Goal: Information Seeking & Learning: Learn about a topic

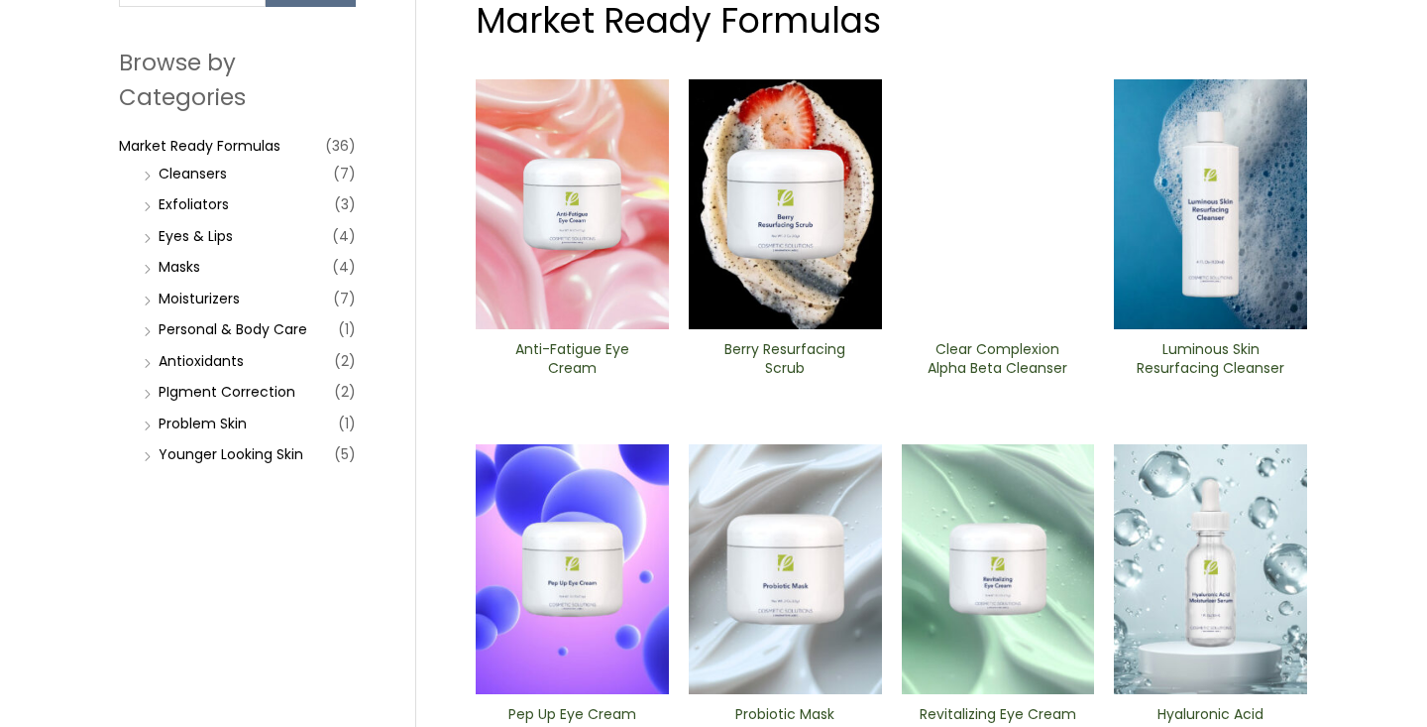
scroll to position [209, 0]
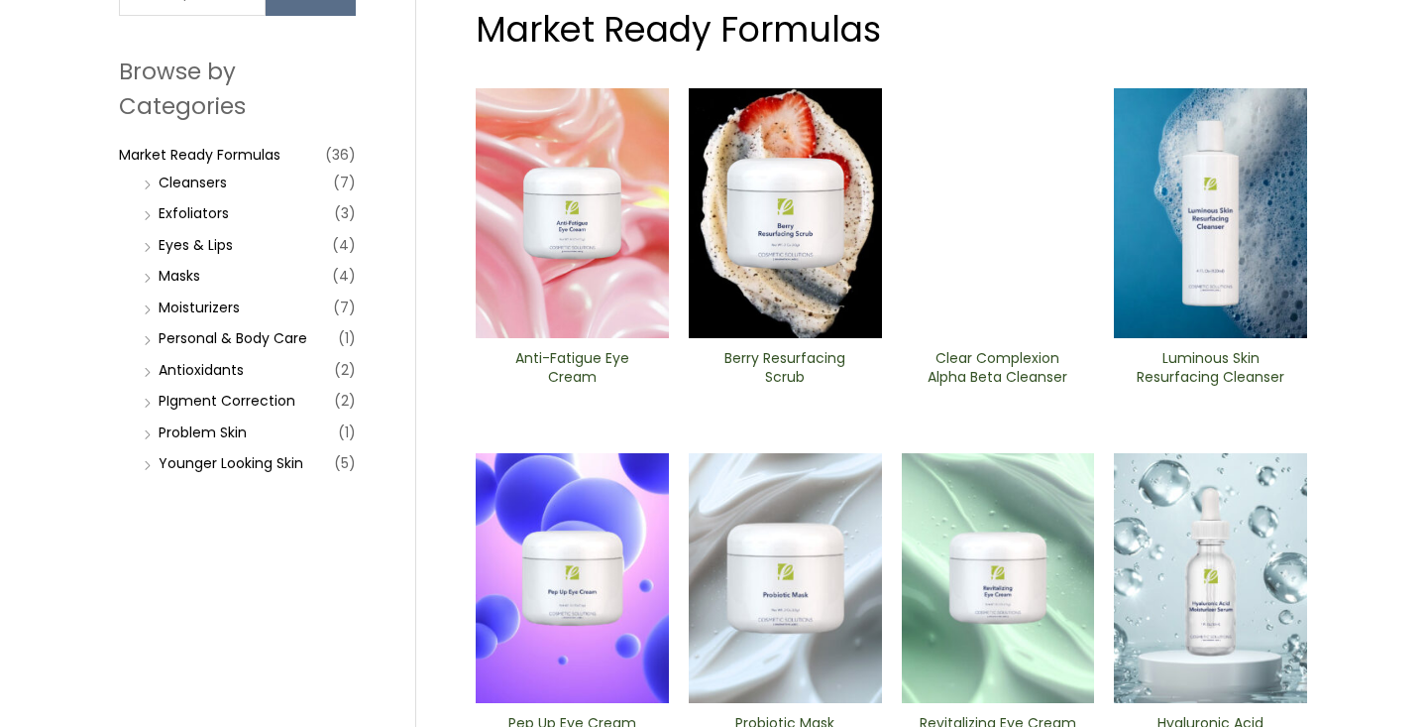
click at [1025, 178] on img at bounding box center [998, 213] width 193 height 250
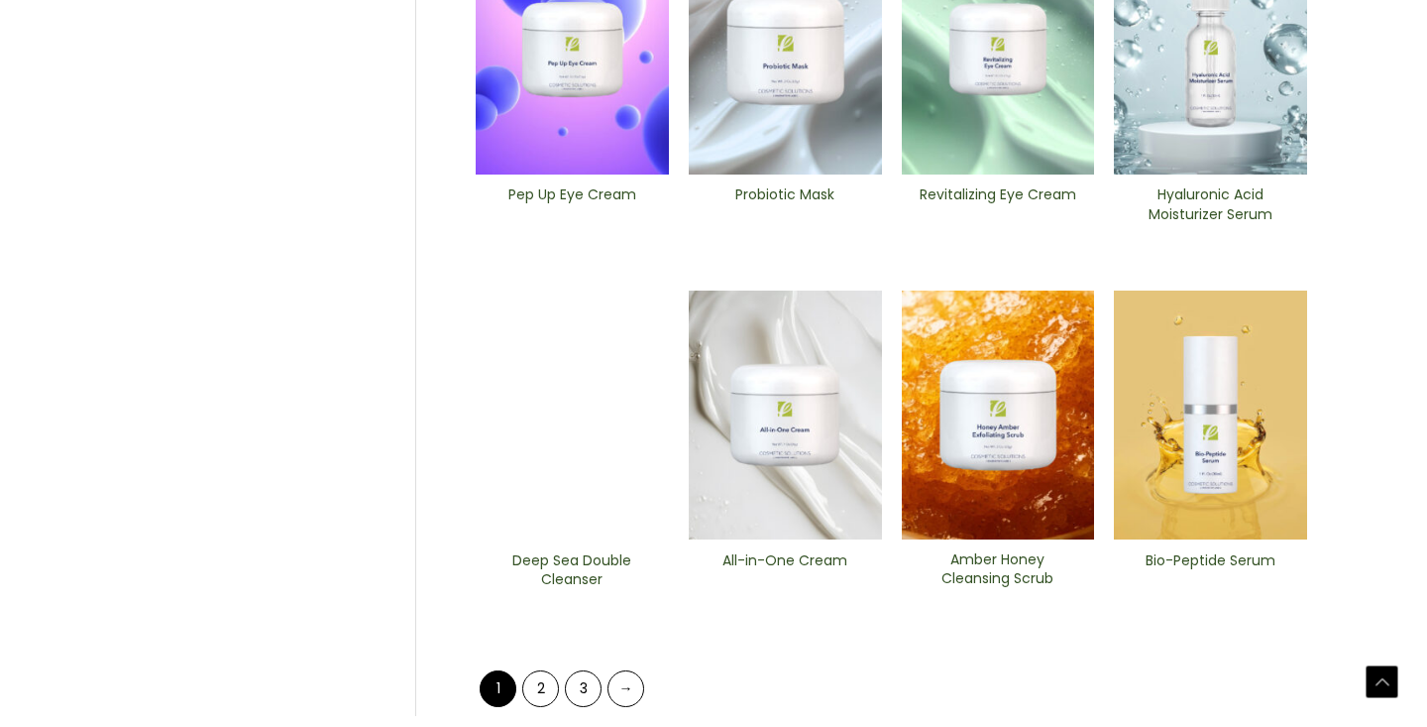
scroll to position [743, 0]
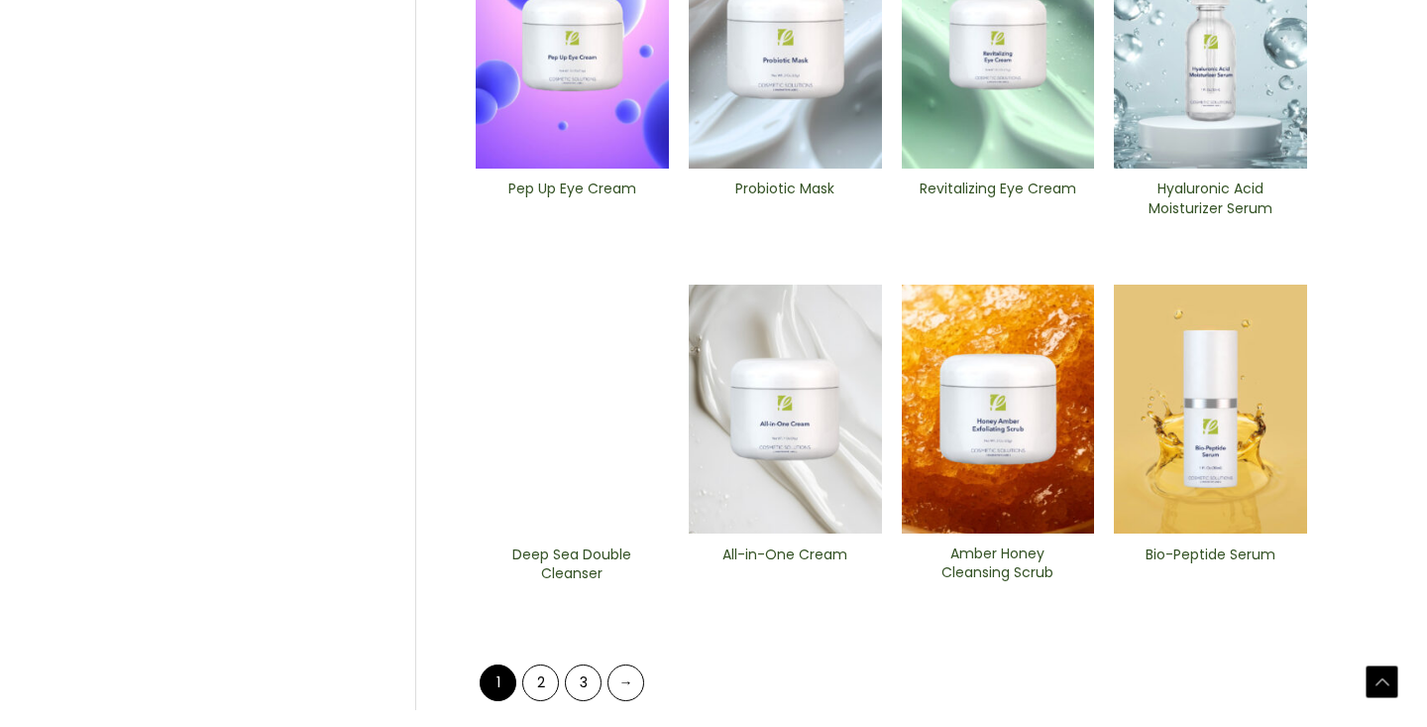
click at [625, 479] on img at bounding box center [572, 409] width 193 height 250
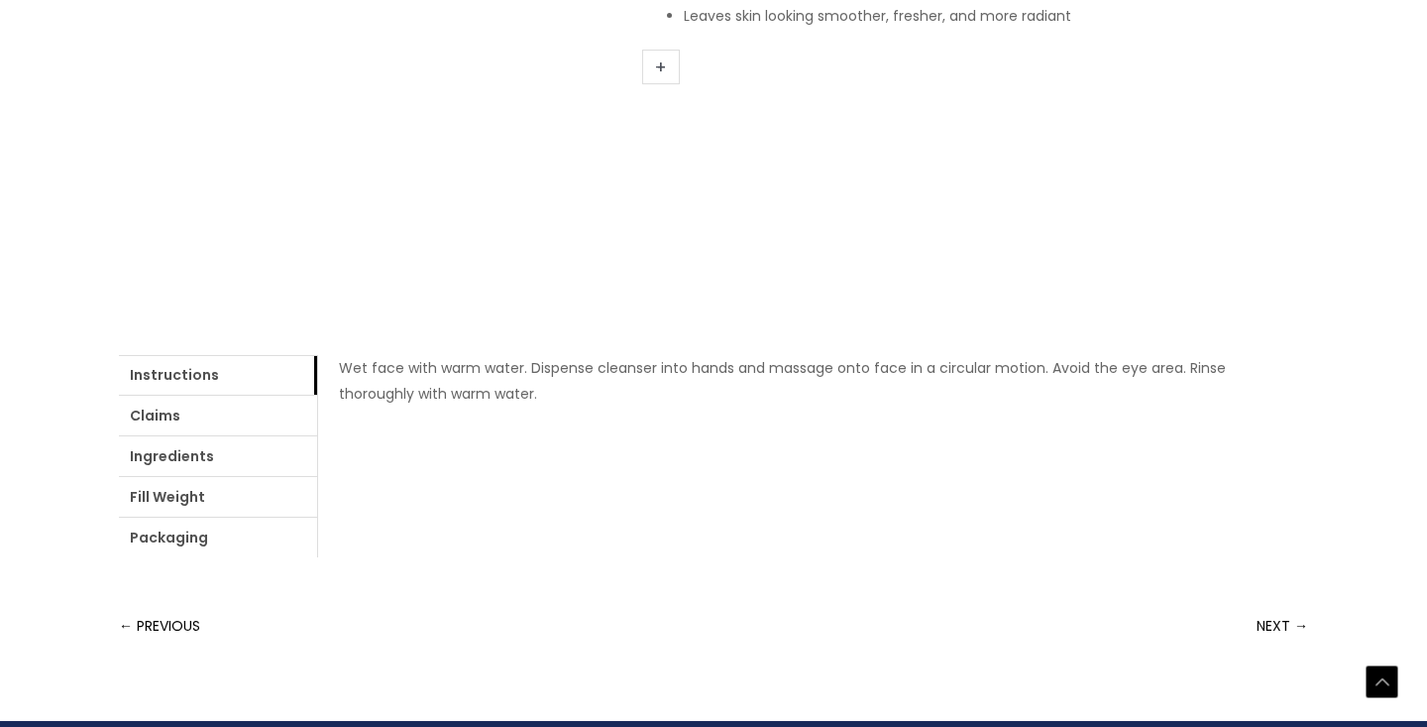
scroll to position [574, 0]
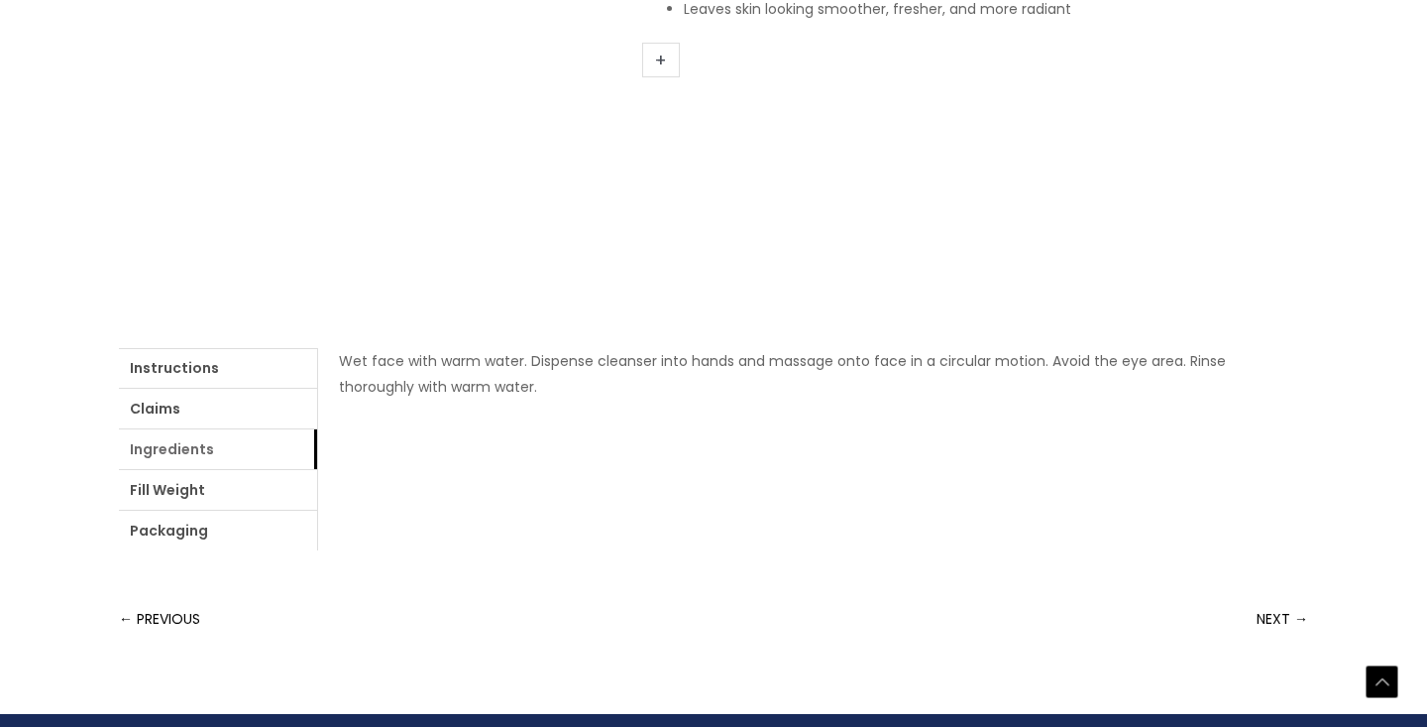
click at [180, 447] on link "Ingredients" at bounding box center [218, 449] width 198 height 40
click at [181, 489] on link "Fill Weight" at bounding box center [218, 490] width 198 height 40
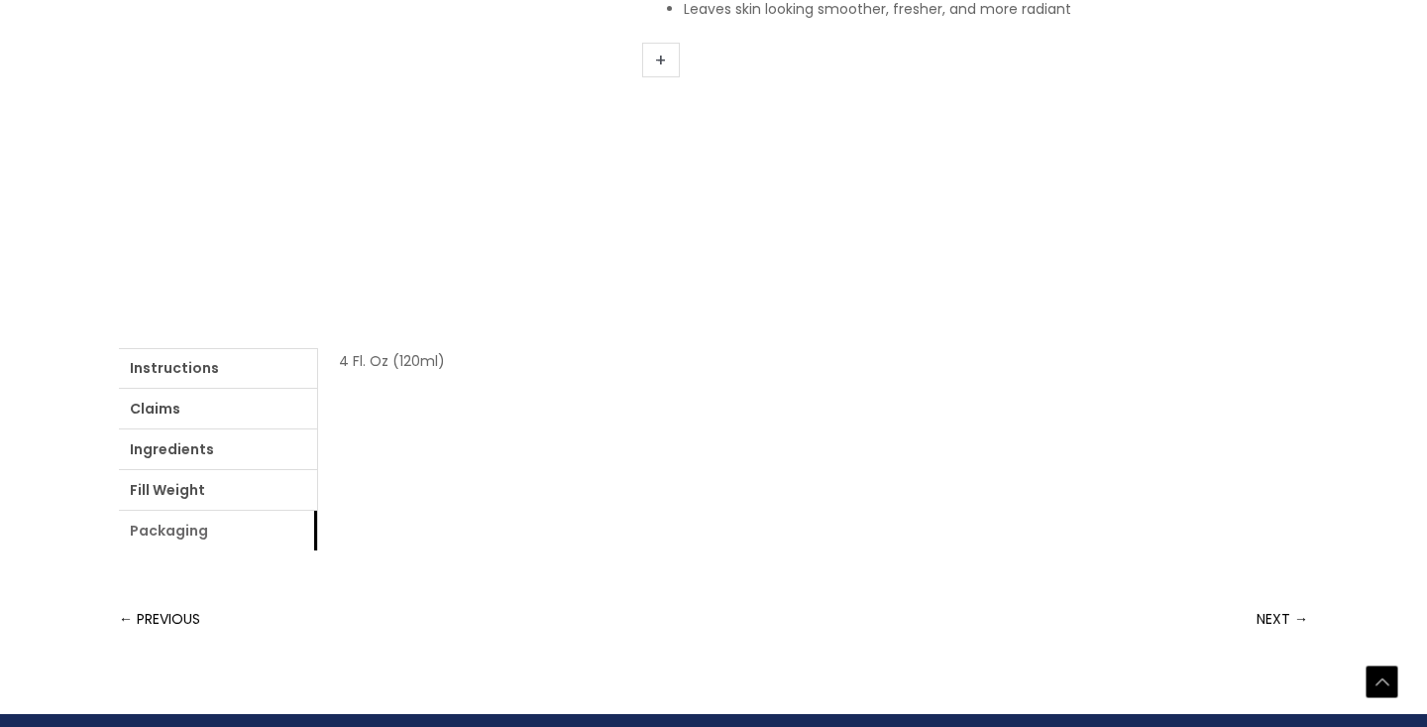
click at [188, 537] on link "Packaging" at bounding box center [218, 530] width 198 height 40
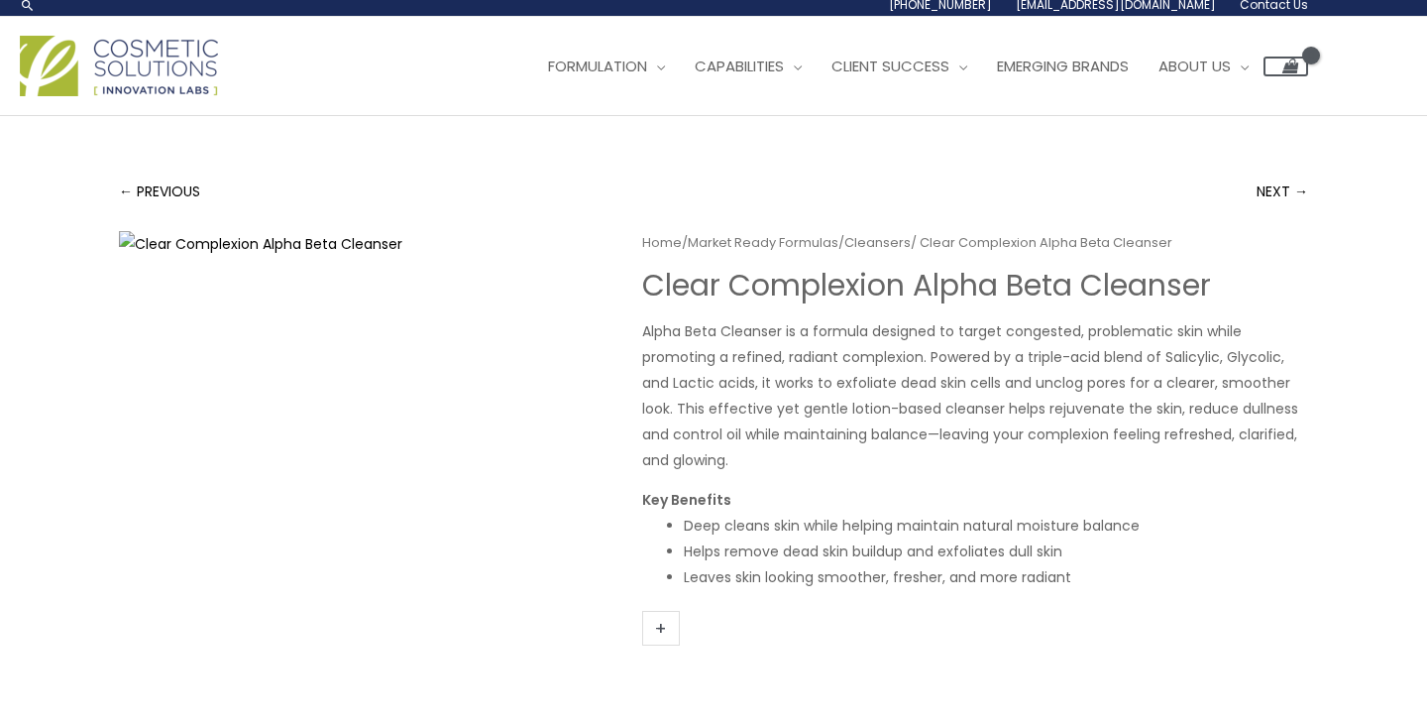
scroll to position [0, 0]
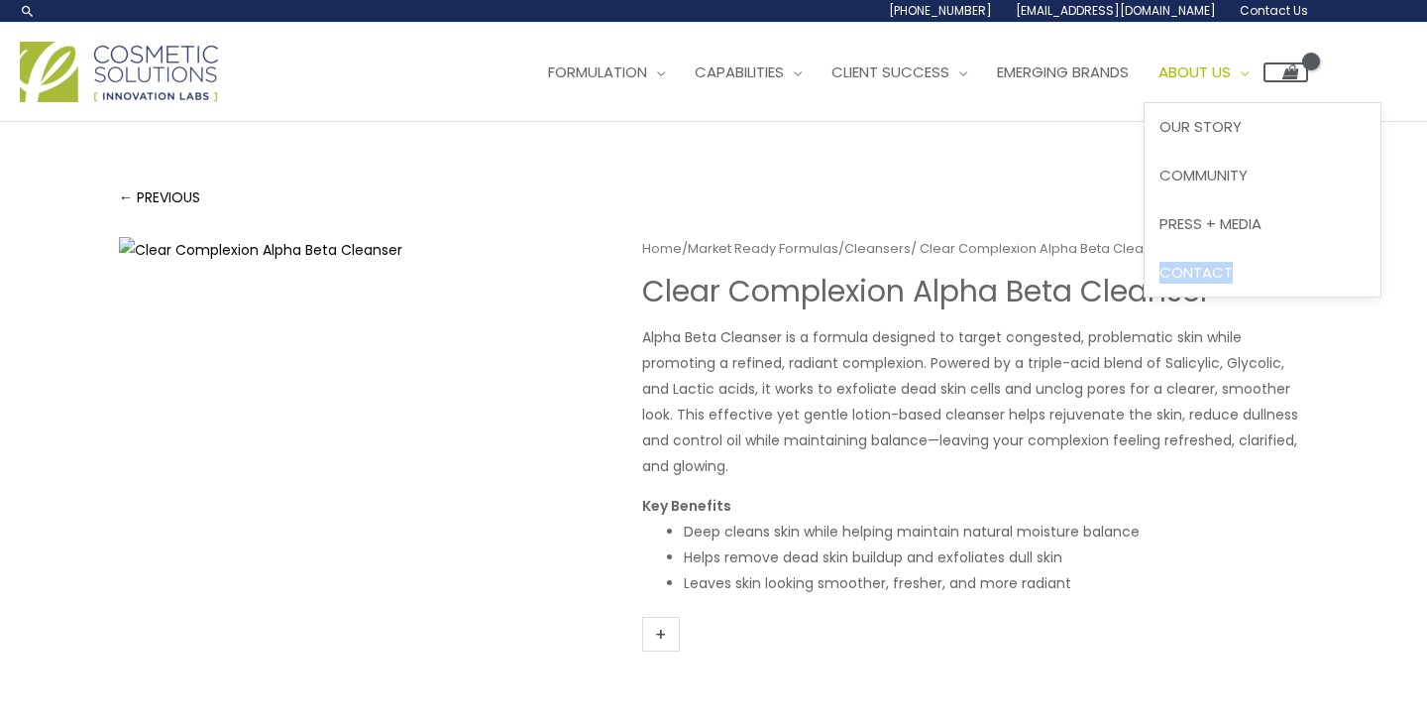
click at [1226, 272] on span "Contact" at bounding box center [1196, 272] width 73 height 21
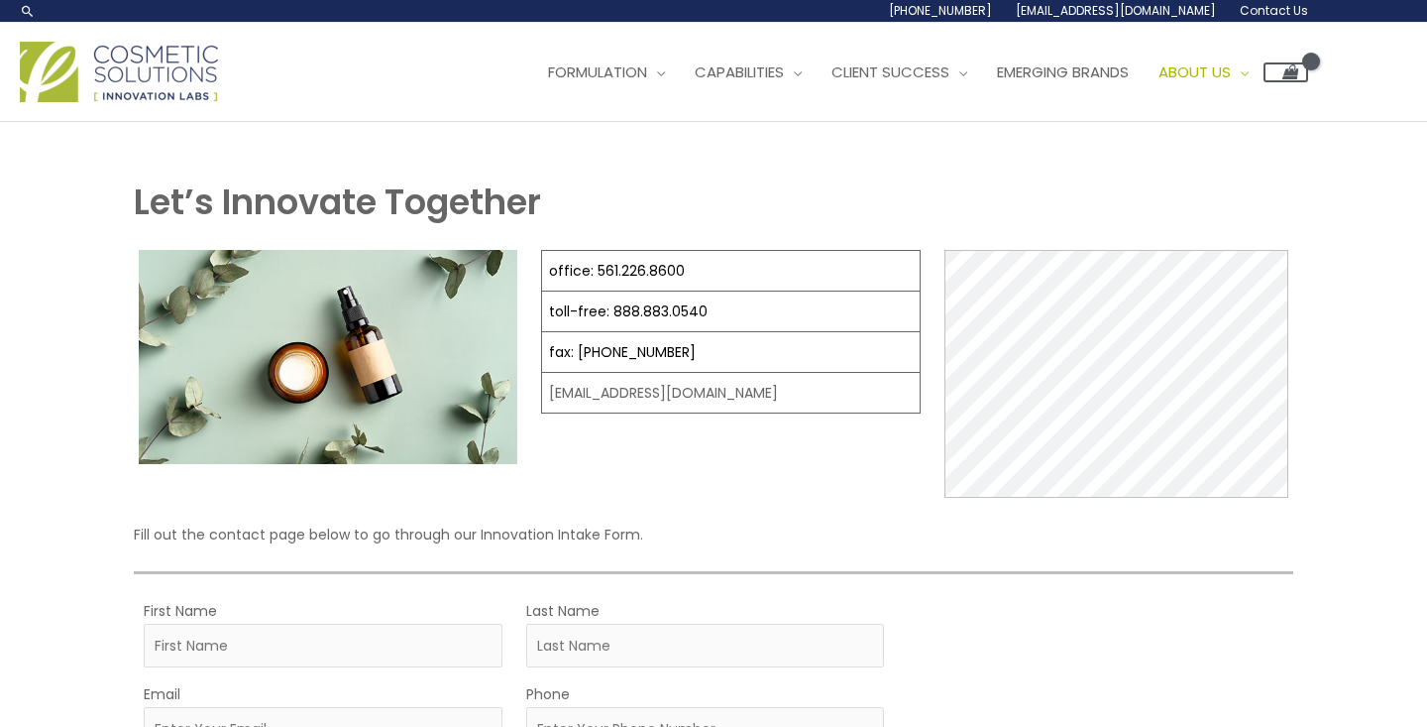
select select
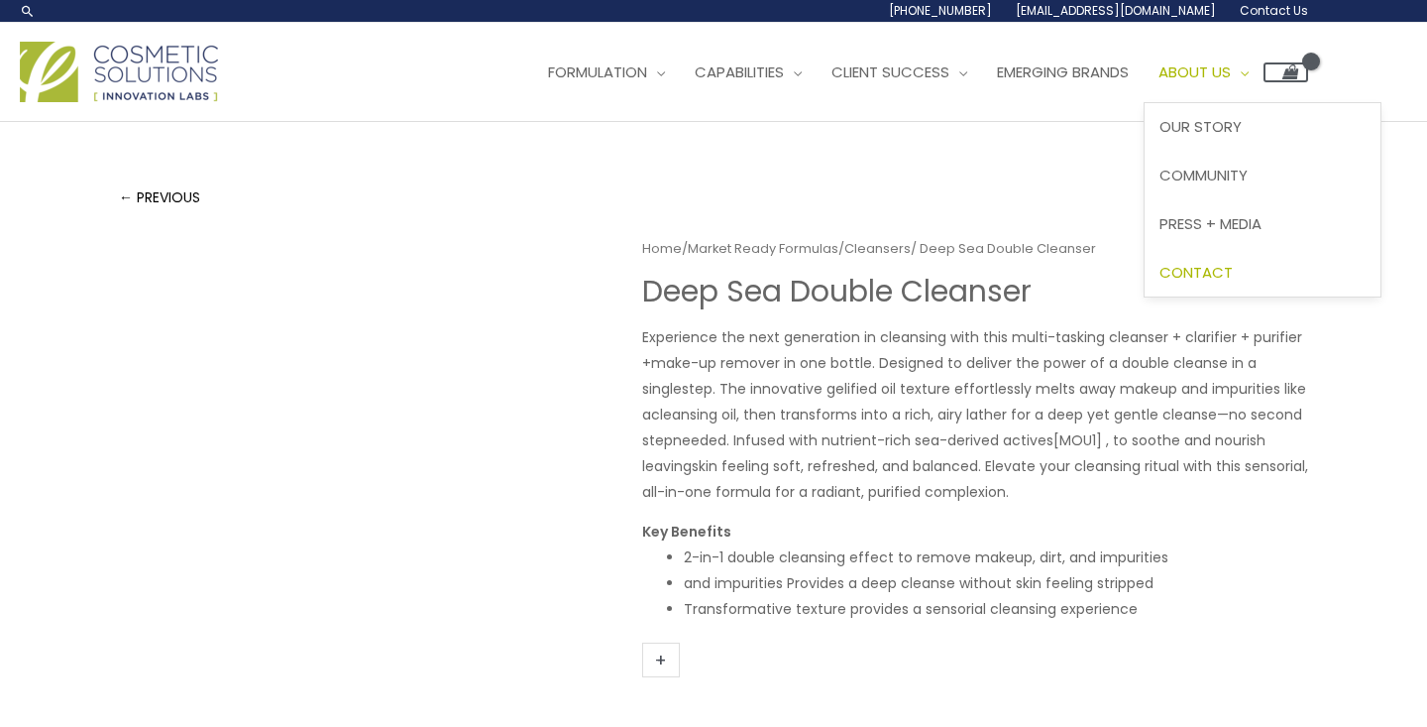
click at [1229, 268] on span "Contact" at bounding box center [1196, 272] width 73 height 21
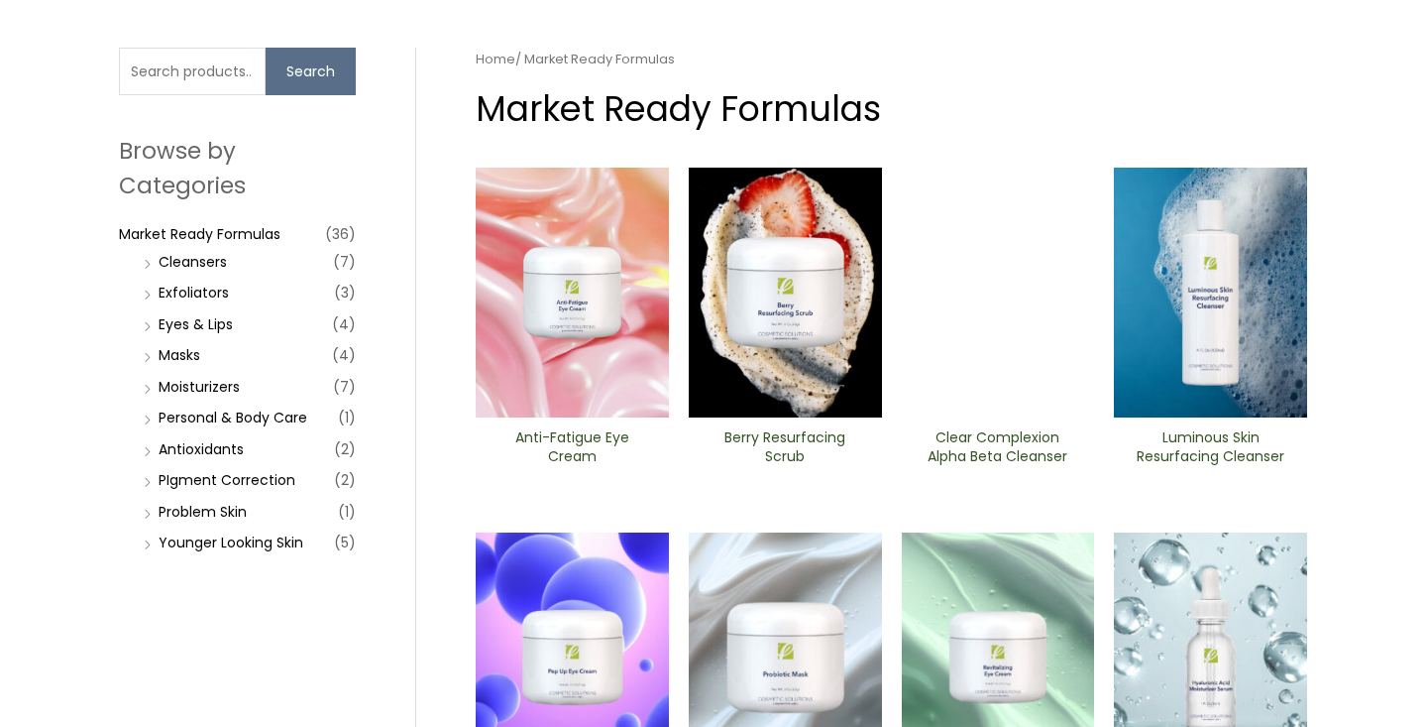
scroll to position [134, 0]
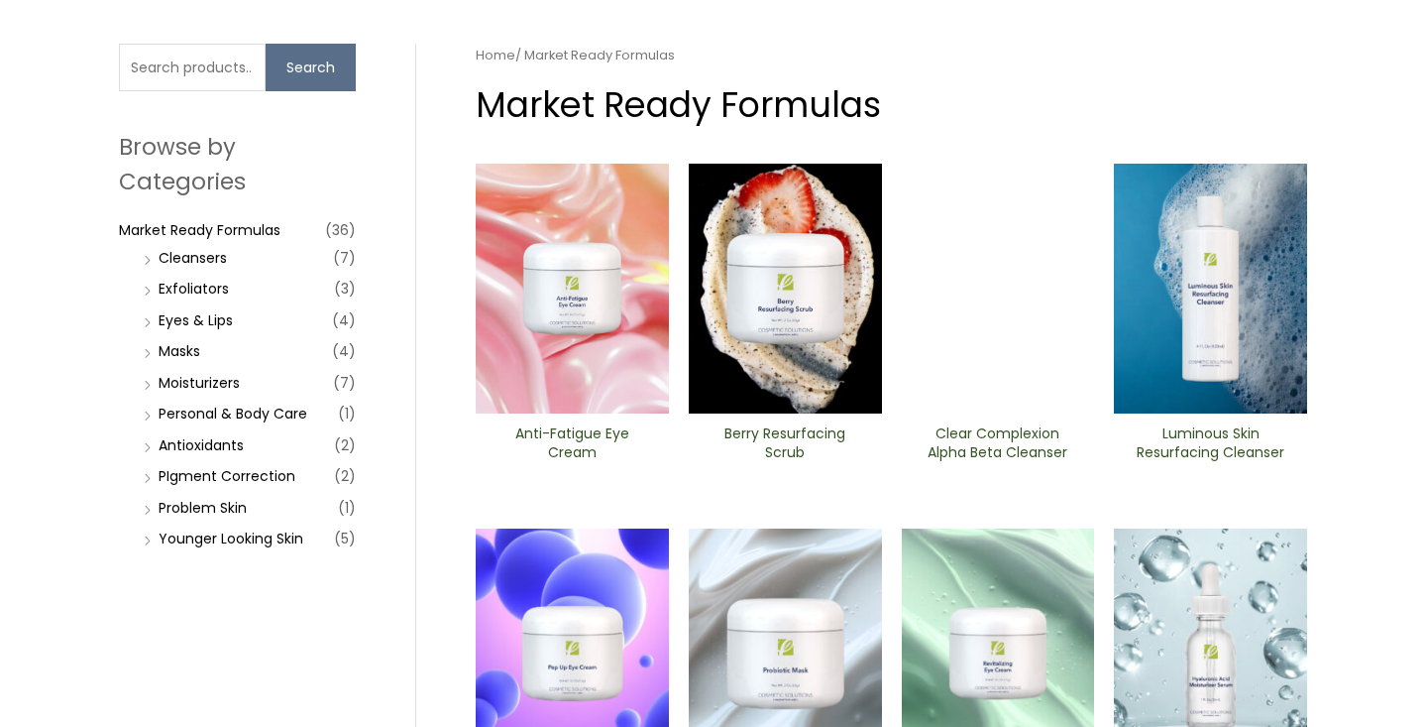
click at [146, 537] on li "Younger Looking Skin (5)" at bounding box center [247, 538] width 217 height 28
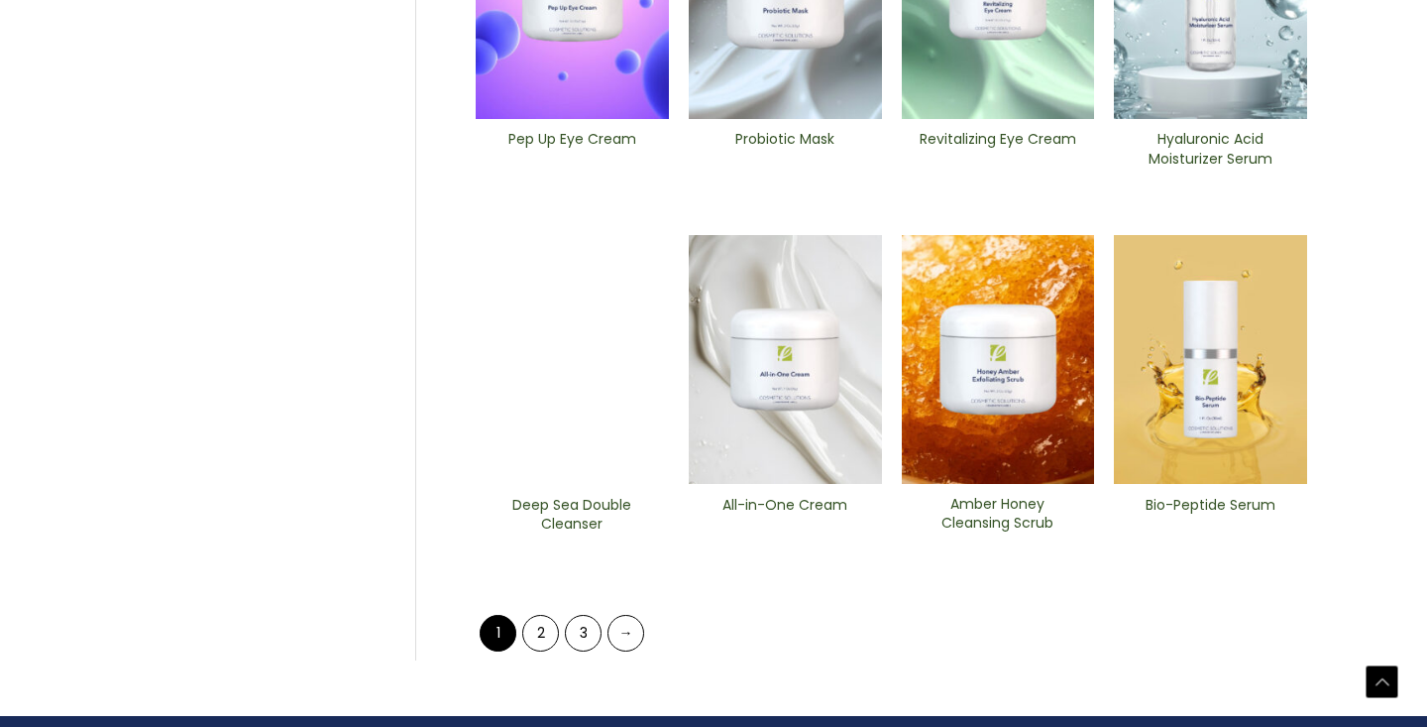
scroll to position [804, 0]
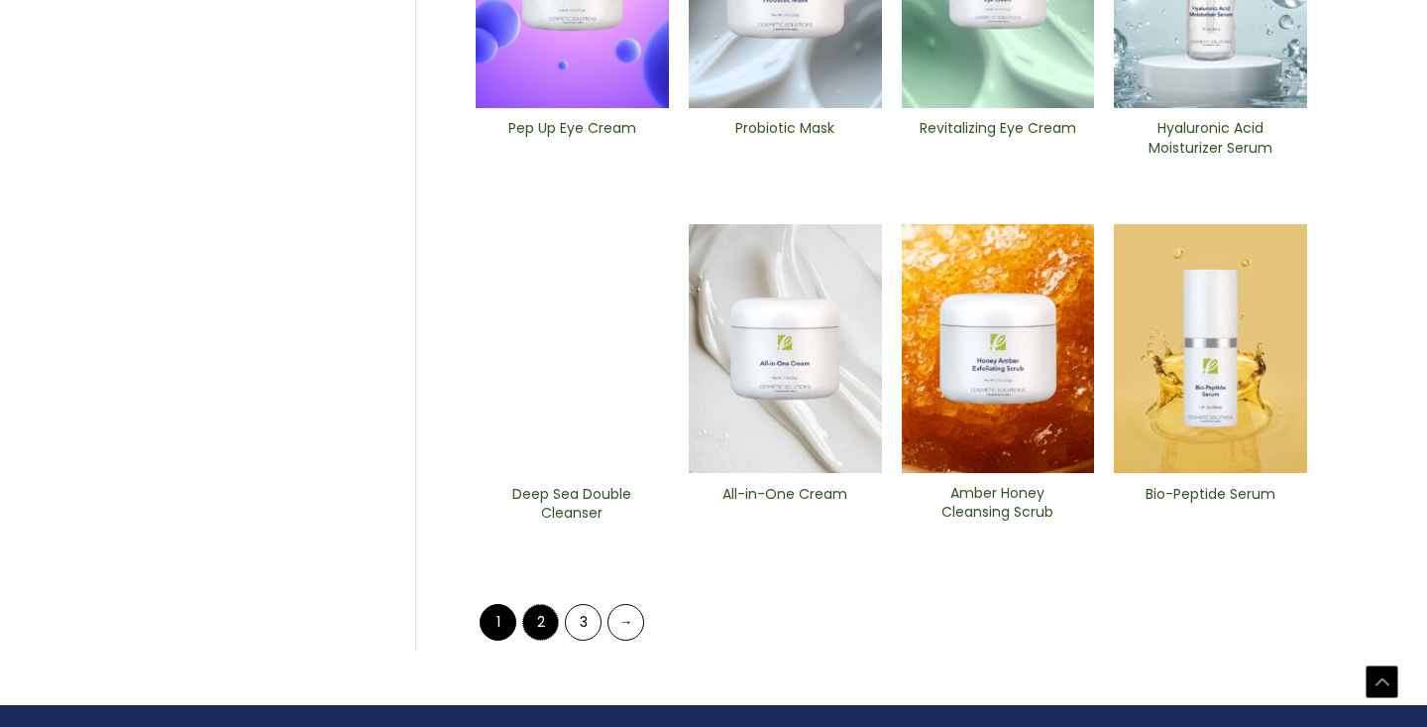
click at [548, 627] on link "2" at bounding box center [540, 622] width 37 height 37
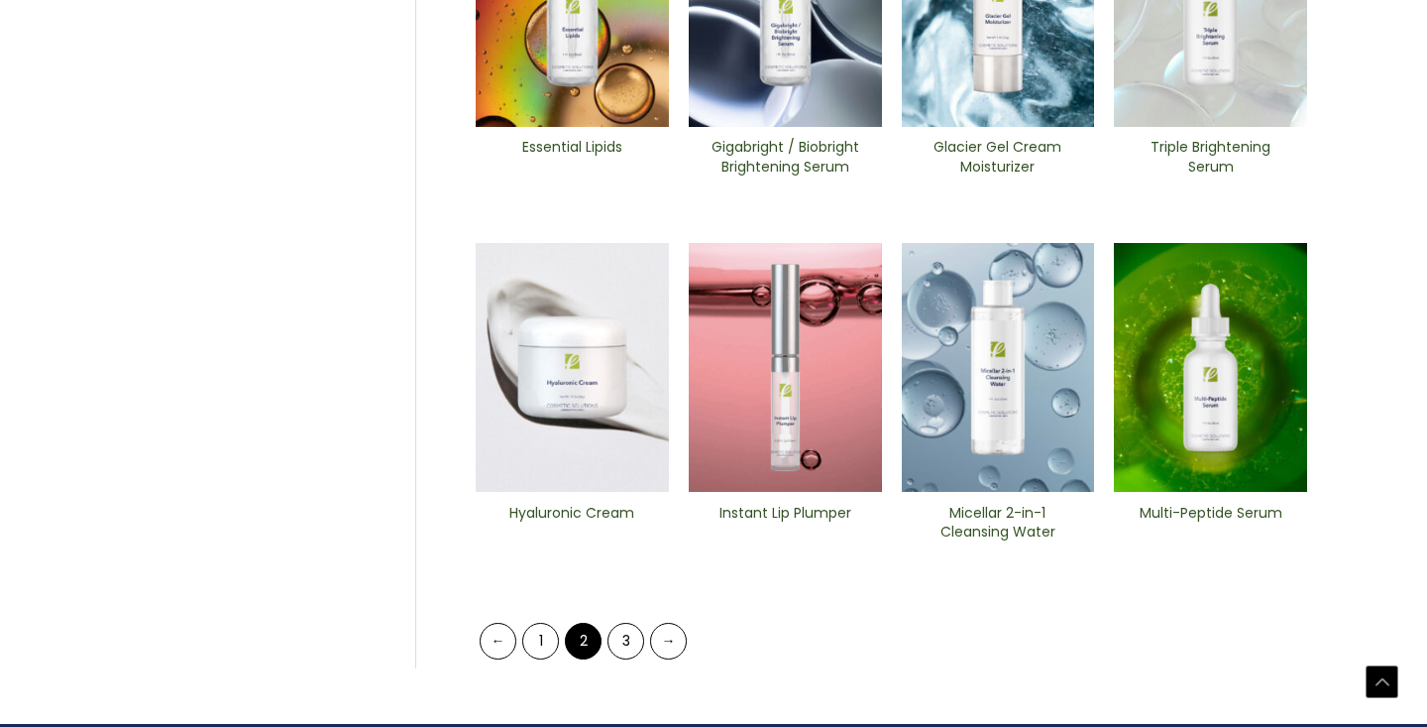
scroll to position [850, 0]
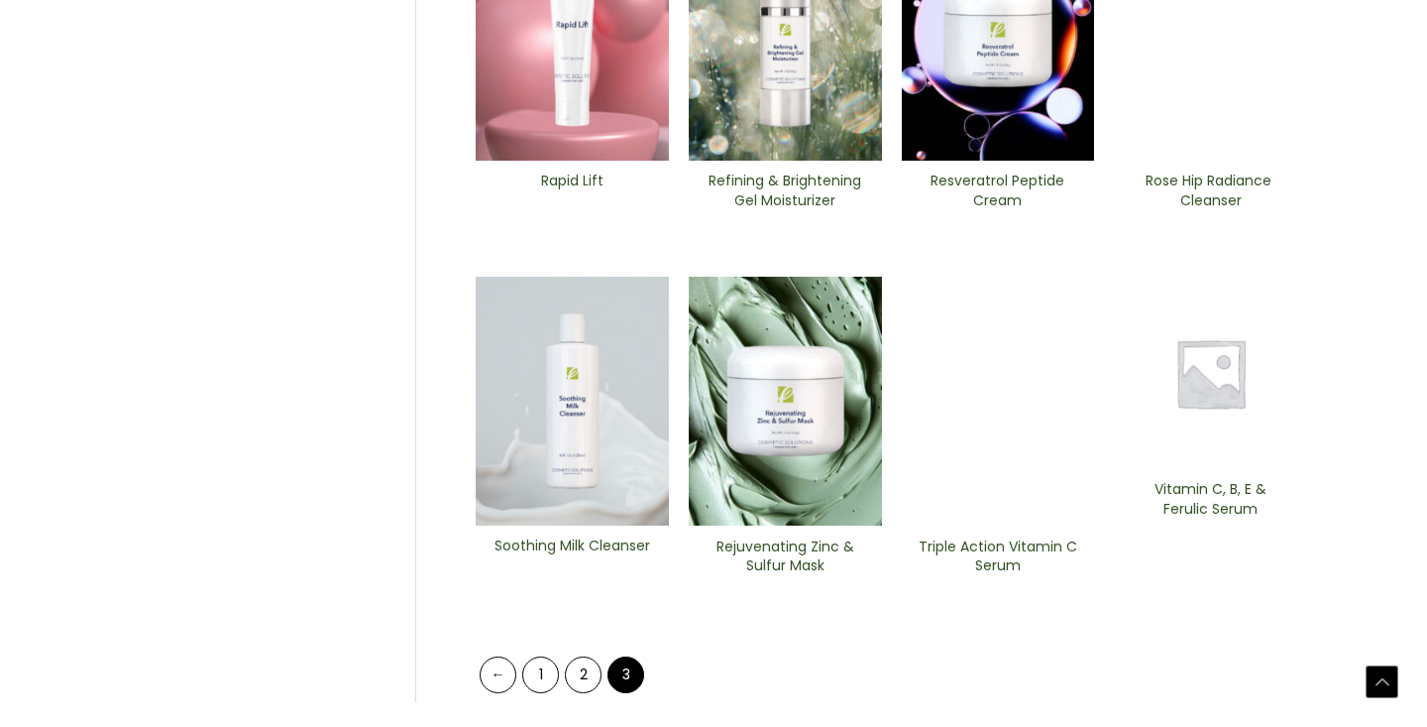
scroll to position [752, 0]
click at [542, 672] on link "1" at bounding box center [540, 673] width 37 height 37
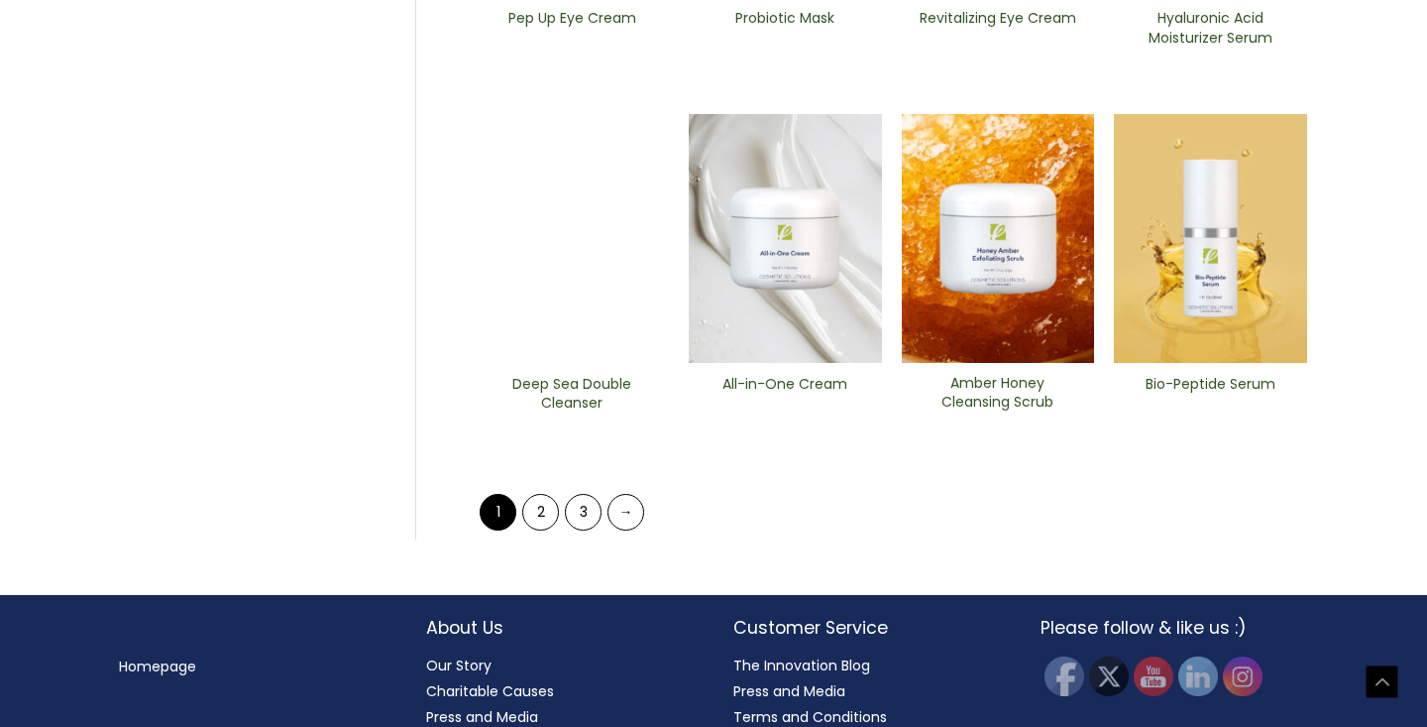
scroll to position [925, 0]
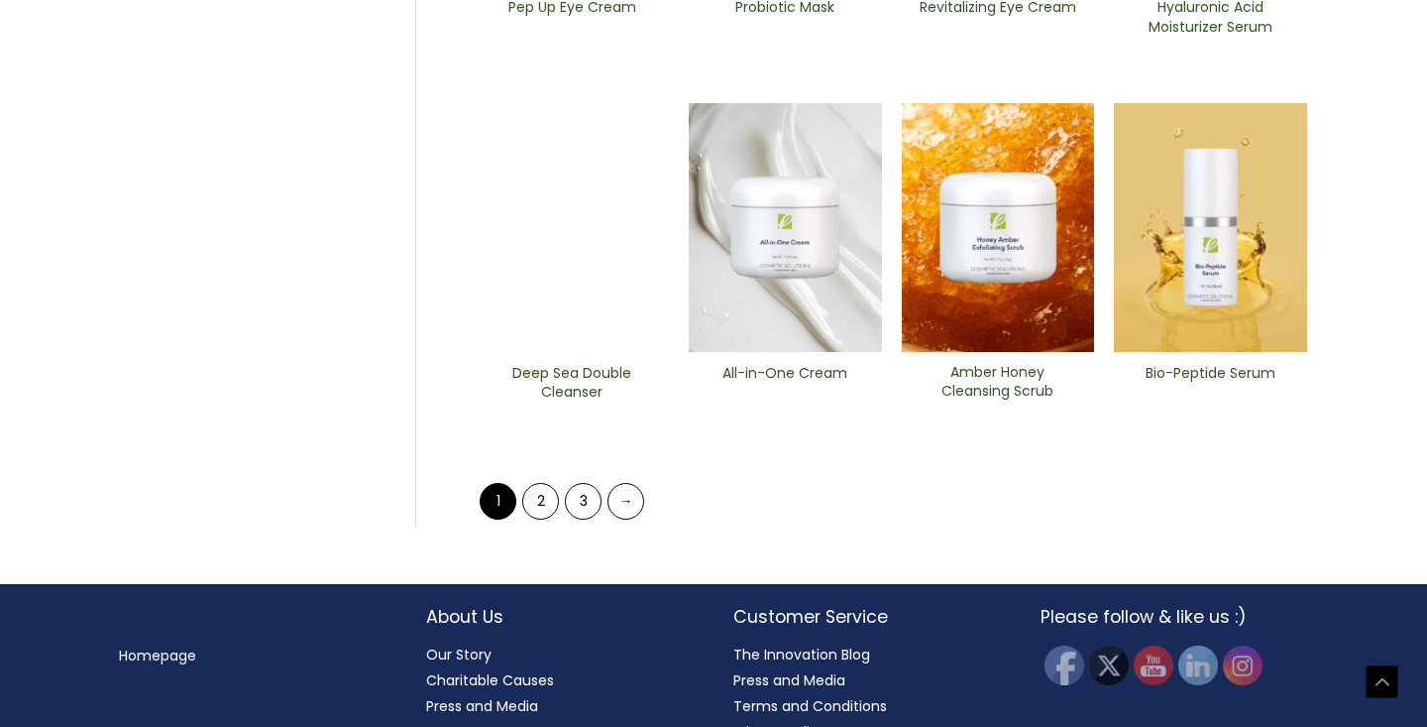
click at [585, 298] on img at bounding box center [572, 228] width 193 height 250
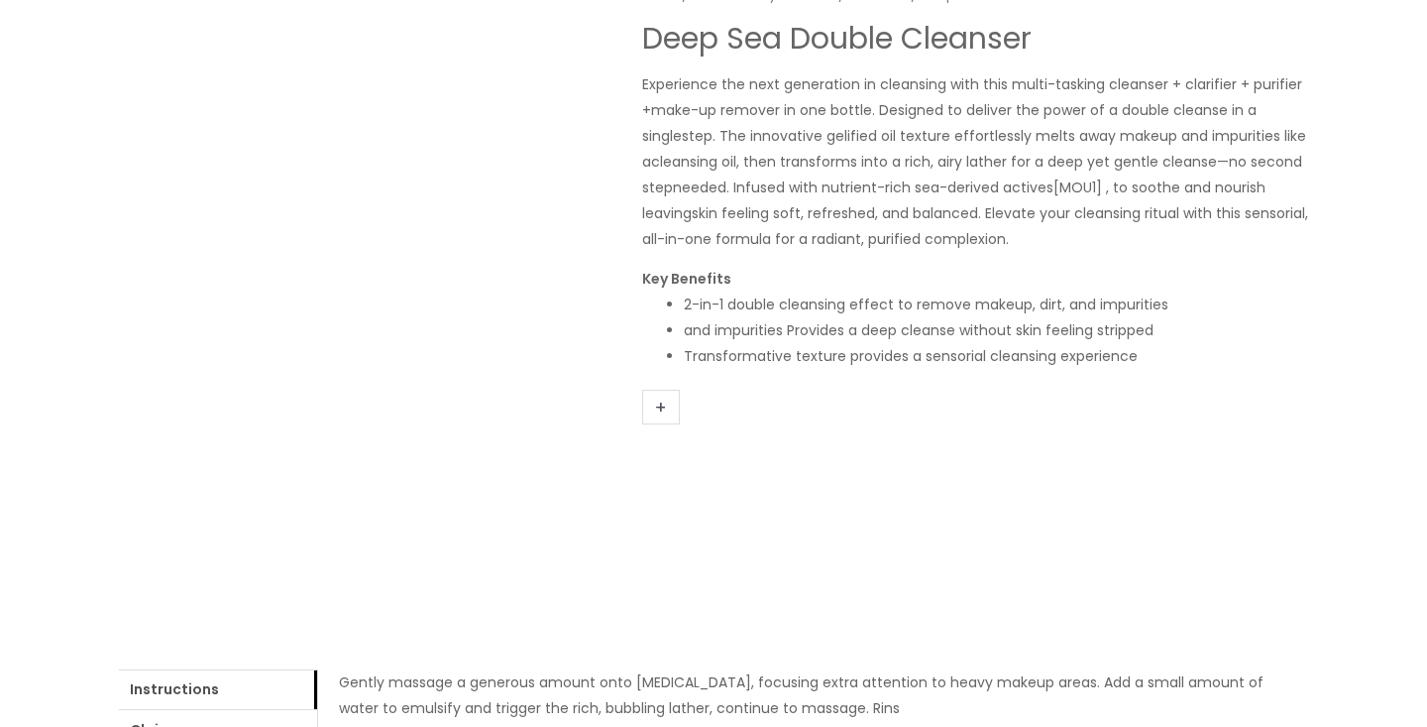
scroll to position [277, 0]
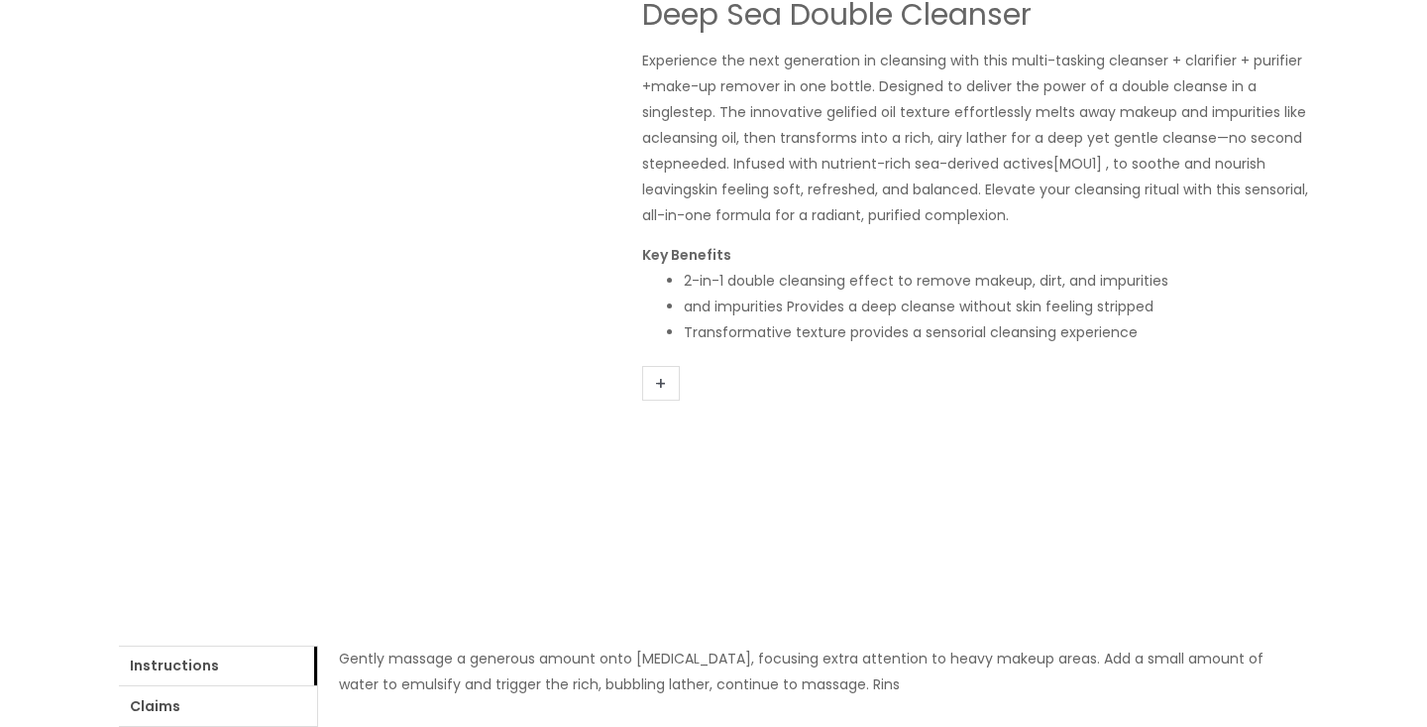
click at [666, 392] on link "+" at bounding box center [661, 383] width 38 height 35
click at [662, 381] on link "+" at bounding box center [661, 383] width 38 height 35
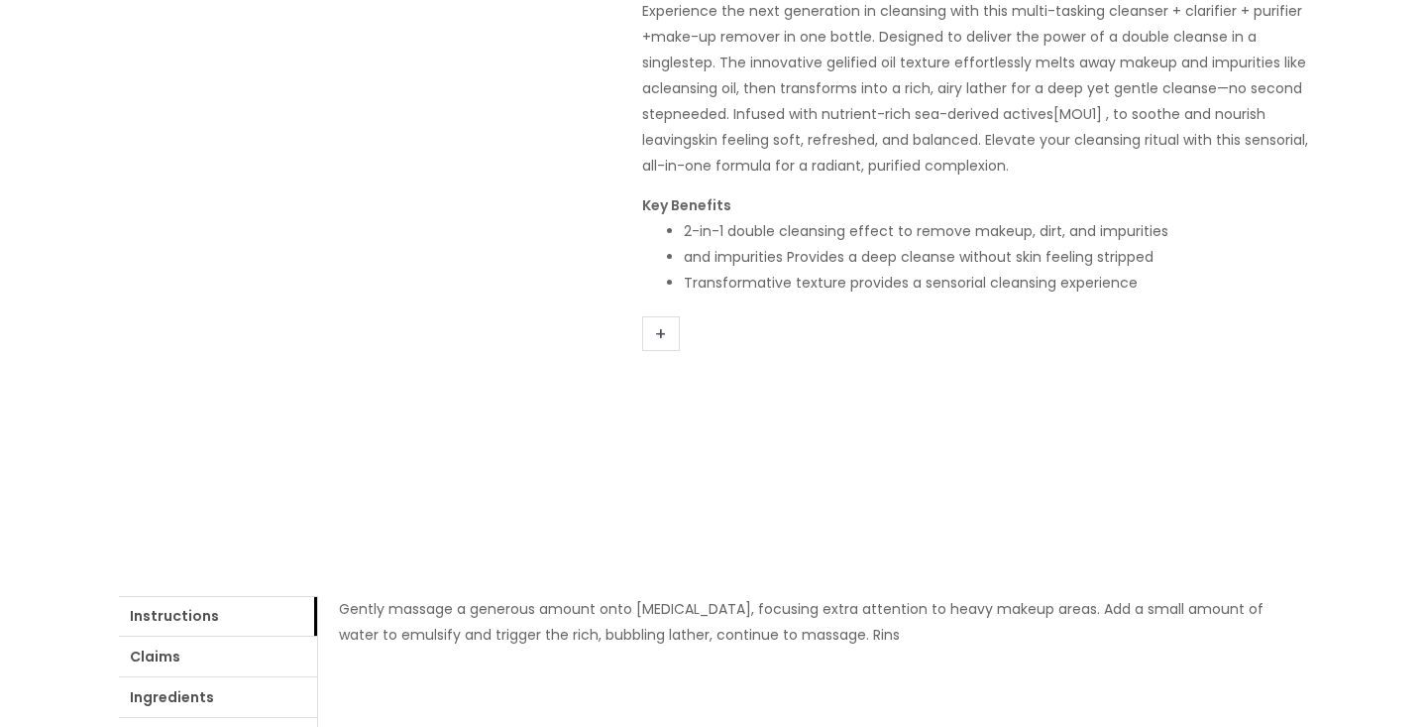
scroll to position [427, 0]
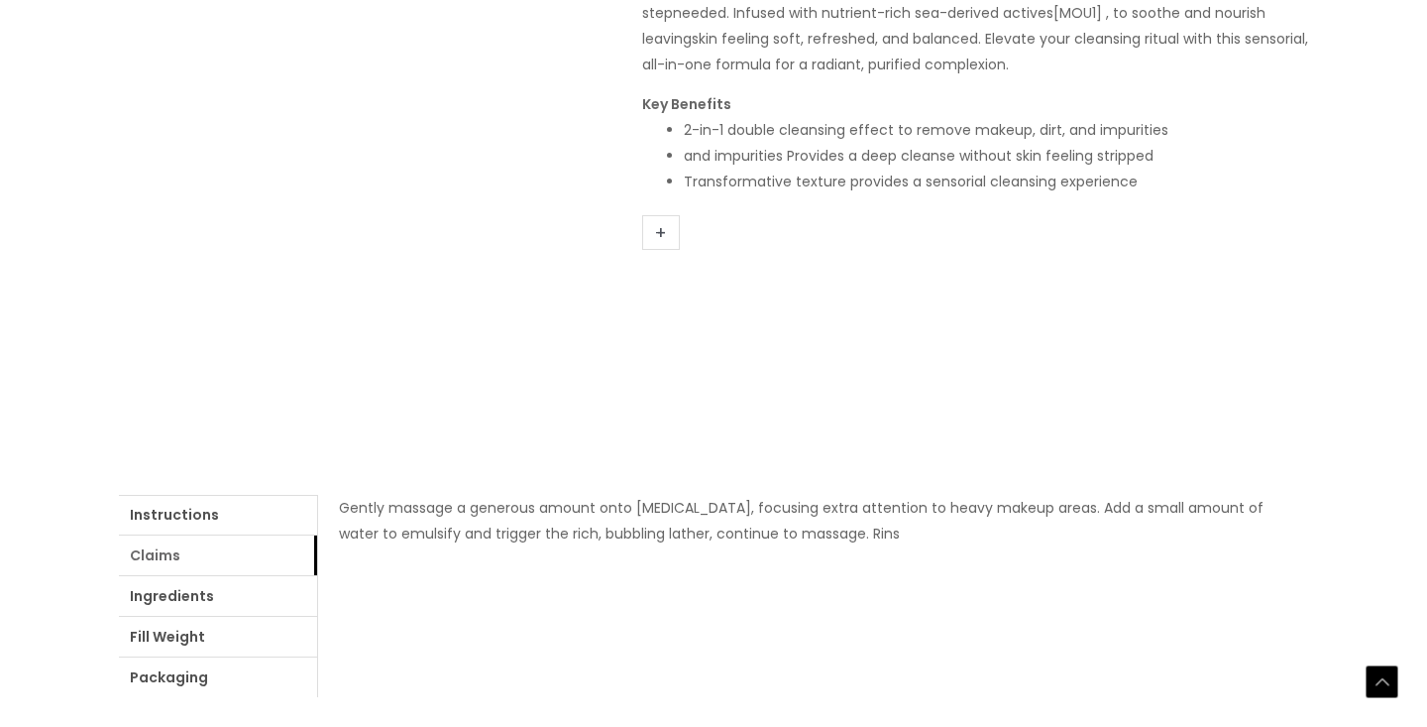
click at [216, 561] on link "Claims" at bounding box center [218, 555] width 198 height 40
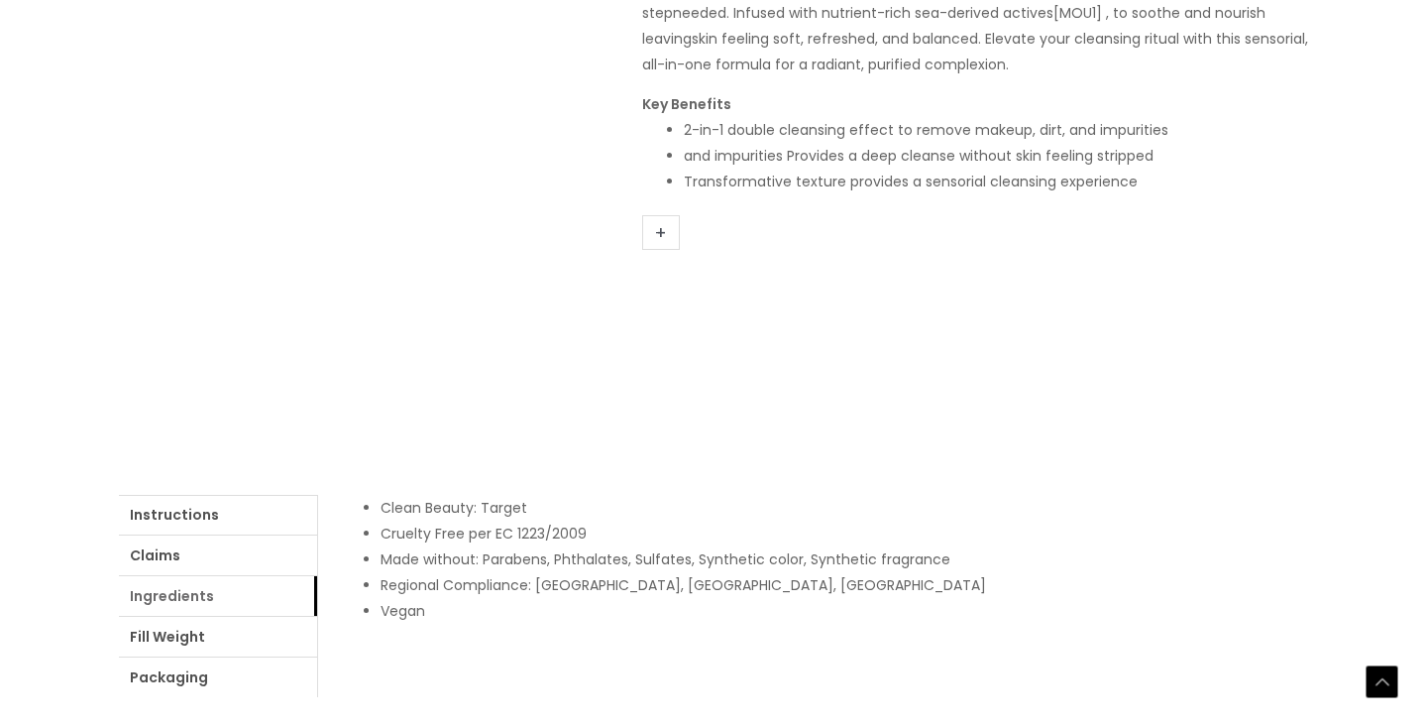
click at [192, 598] on link "Ingredients" at bounding box center [218, 596] width 198 height 40
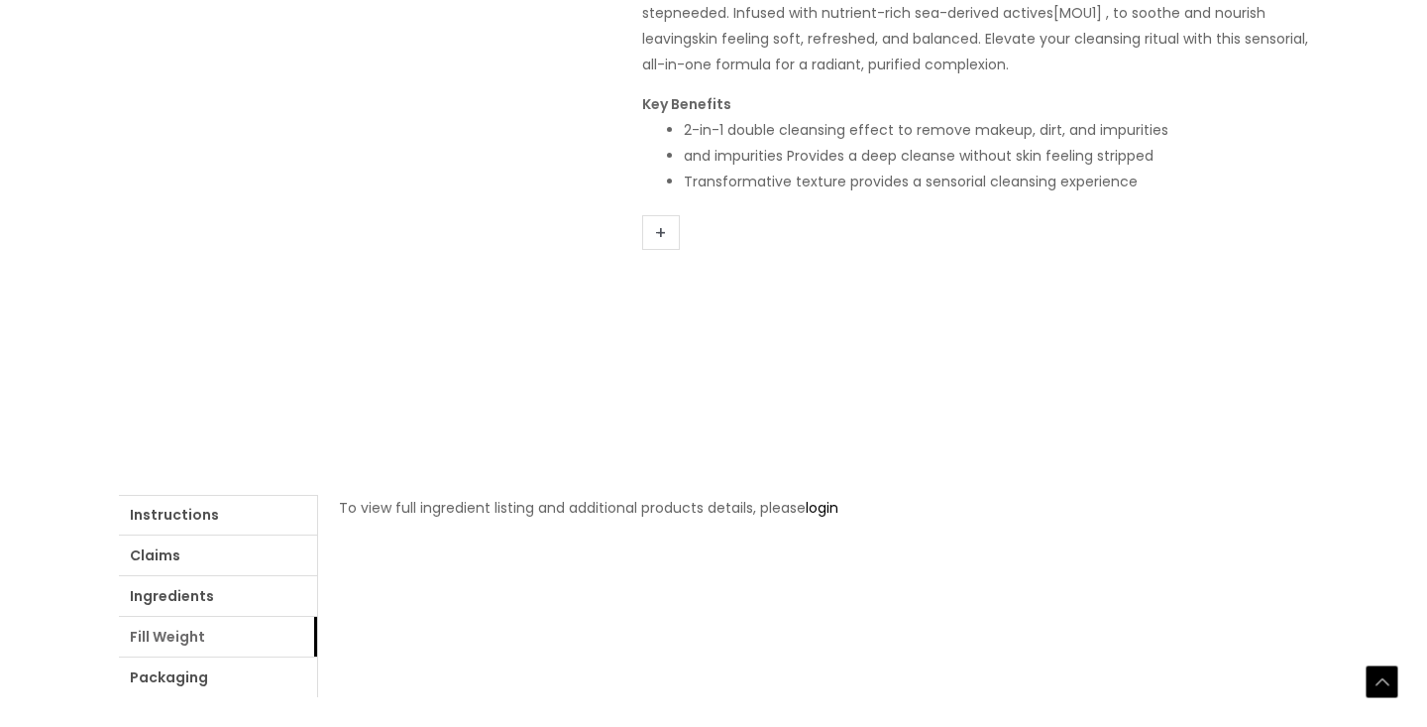
click at [188, 633] on link "Fill Weight" at bounding box center [218, 637] width 198 height 40
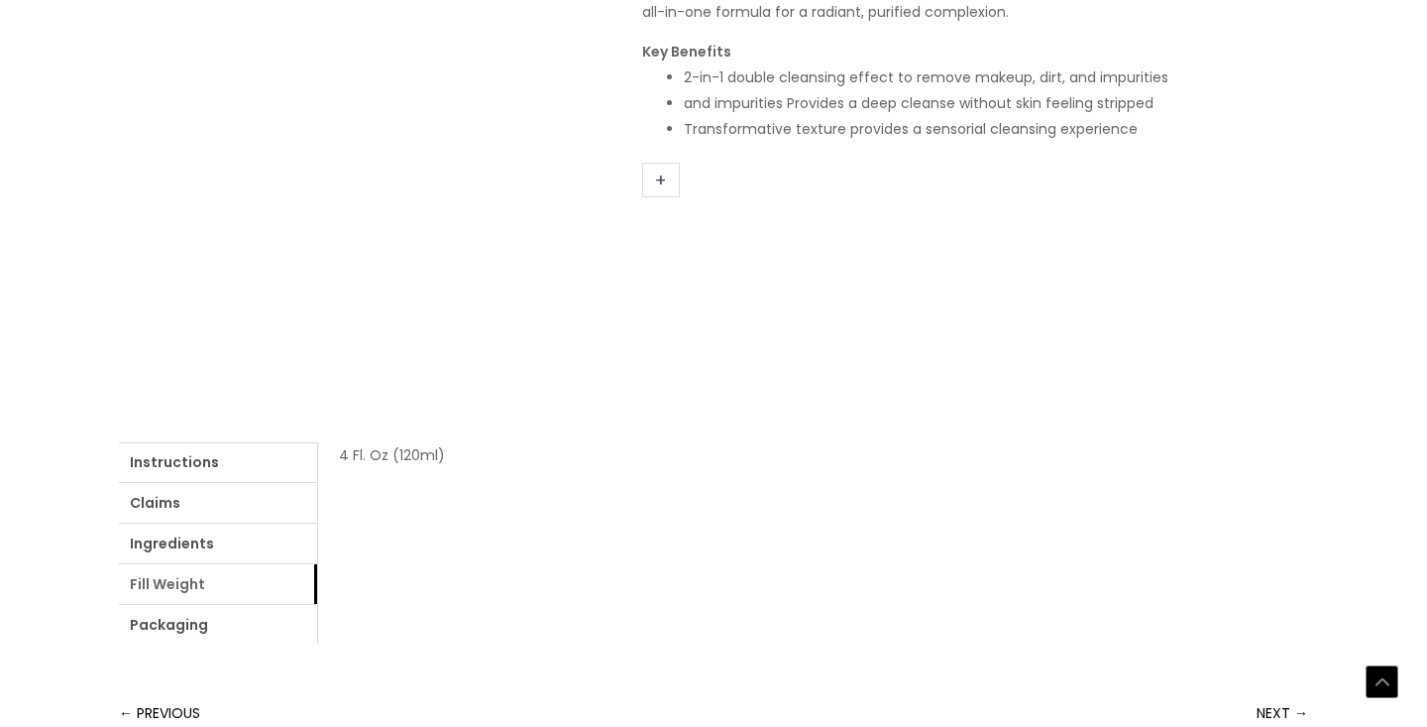
scroll to position [512, 0]
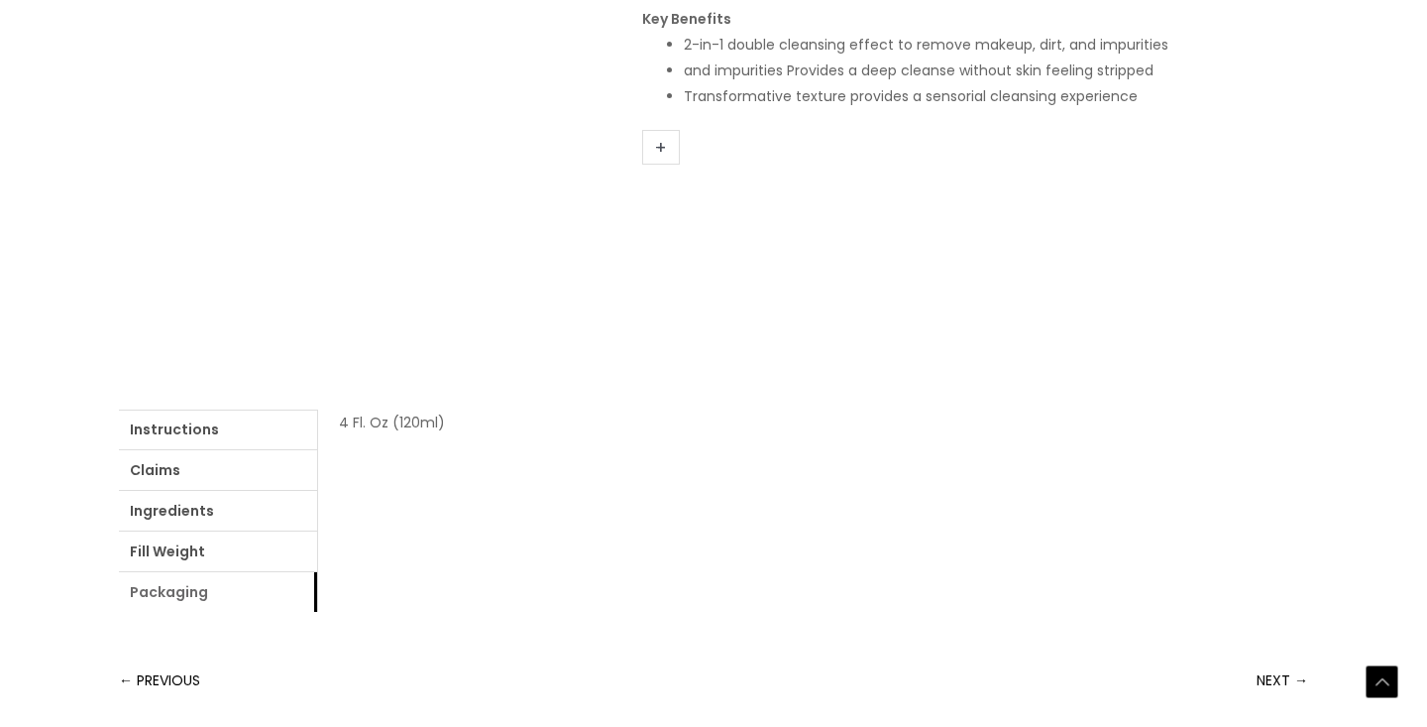
click at [183, 592] on link "Packaging" at bounding box center [218, 592] width 198 height 40
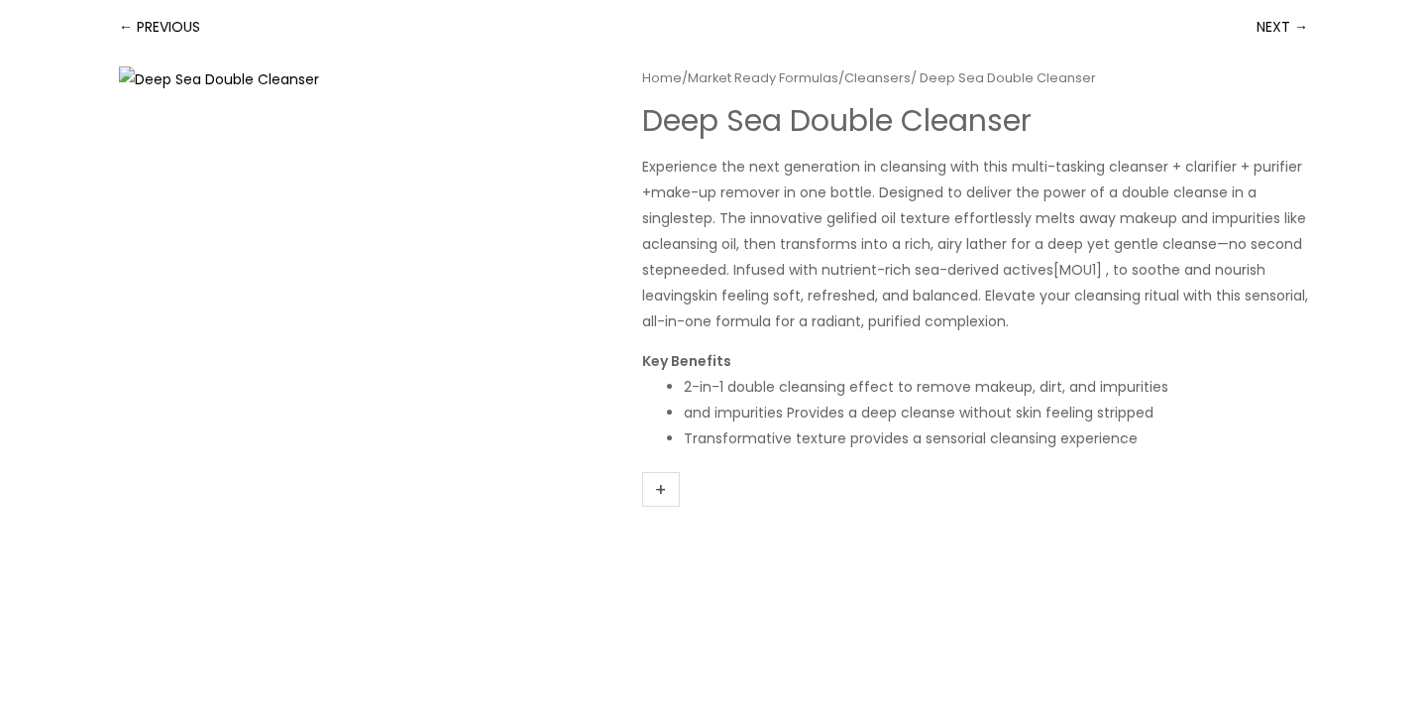
scroll to position [135, 0]
